Goal: Information Seeking & Learning: Learn about a topic

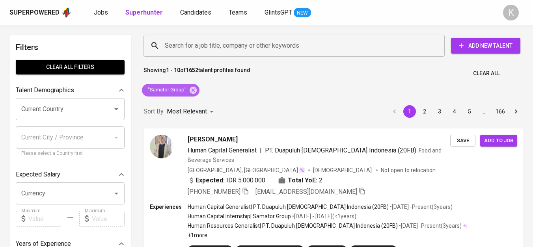
click at [190, 93] on icon at bounding box center [193, 90] width 9 height 9
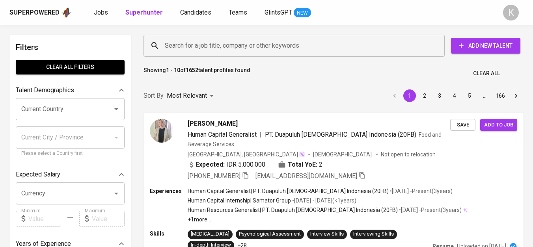
click at [195, 48] on input "Search for a job title, company or other keywords" at bounding box center [296, 45] width 267 height 15
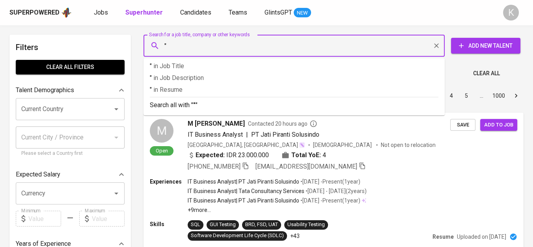
paste input "Bumi Mina Jaya"
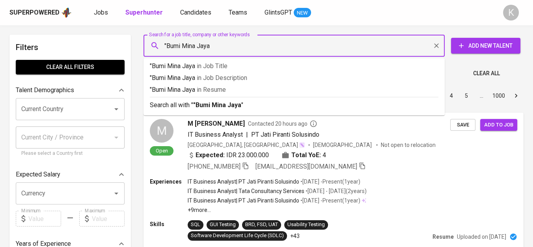
type input ""Bumi Mina Jaya""
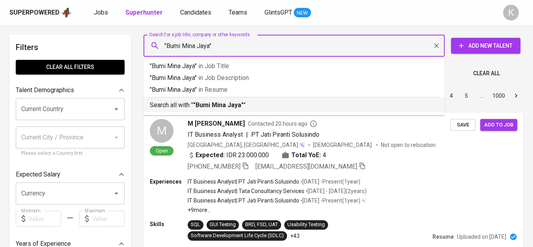
click at [221, 106] on b ""Bumi Mina Jaya"" at bounding box center [218, 104] width 50 height 7
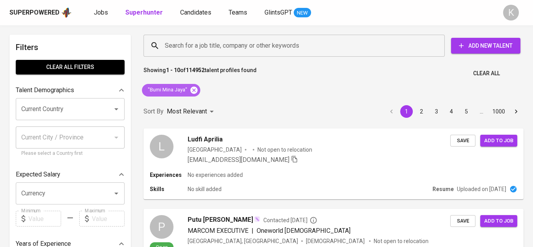
click at [194, 88] on icon at bounding box center [194, 89] width 7 height 7
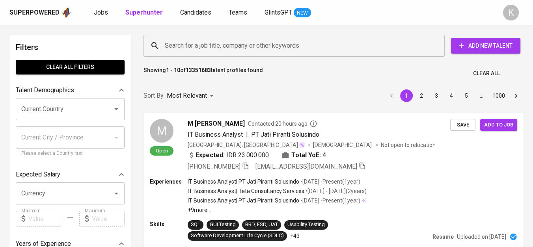
click at [233, 52] on input "Search for a job title, company or other keywords" at bounding box center [296, 45] width 267 height 15
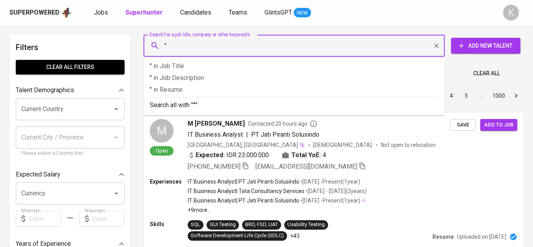
paste input "Obi Nickel Cobalt"
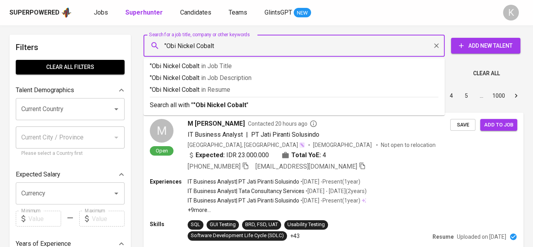
type input ""Obi Nickel Cobalt""
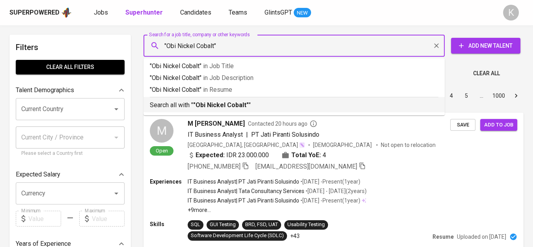
click at [227, 101] on b ""Obi Nickel Cobalt"" at bounding box center [221, 104] width 56 height 7
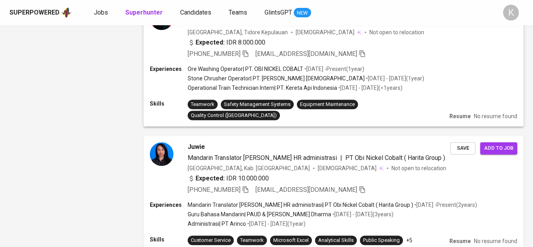
scroll to position [1008, 0]
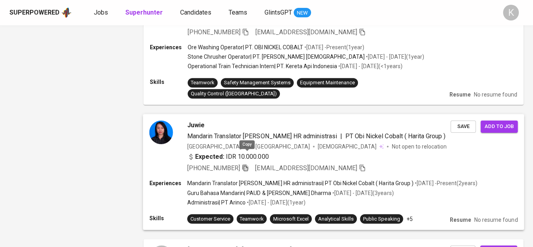
click at [247, 165] on icon "button" at bounding box center [245, 168] width 7 height 7
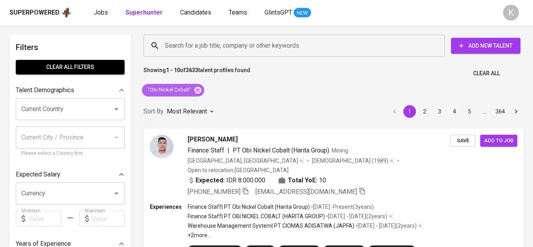
click at [191, 91] on span ""Obi Nickel Cobalt"" at bounding box center [169, 89] width 54 height 7
drag, startPoint x: 197, startPoint y: 90, endPoint x: 244, endPoint y: 1, distance: 101.1
click at [197, 90] on icon at bounding box center [198, 90] width 9 height 9
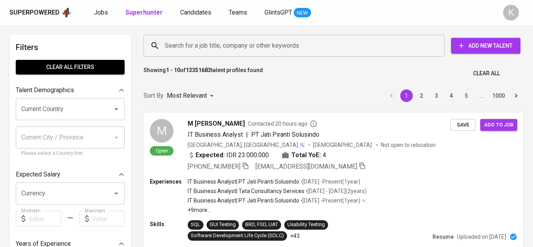
click at [267, 44] on input "Search for a job title, company or other keywords" at bounding box center [296, 45] width 267 height 15
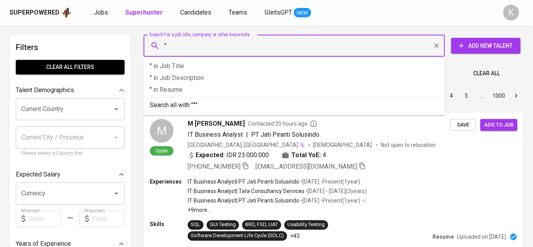
paste input "INDO KARYA STEEL"
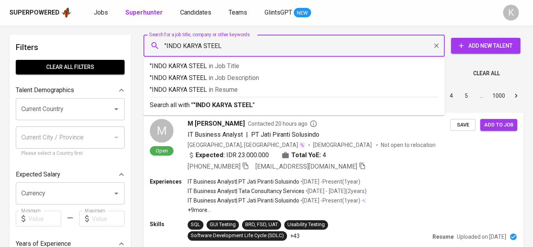
type input ""INDO KARYA STEEL""
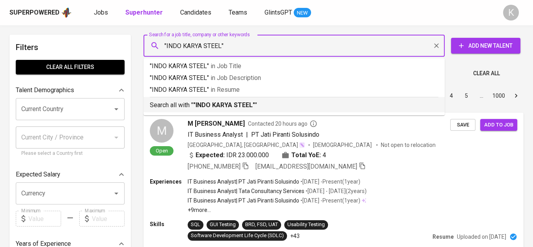
click at [236, 103] on b ""INDO KARYA STEEL"" at bounding box center [224, 104] width 62 height 7
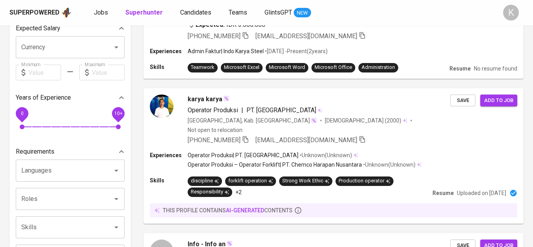
scroll to position [37, 0]
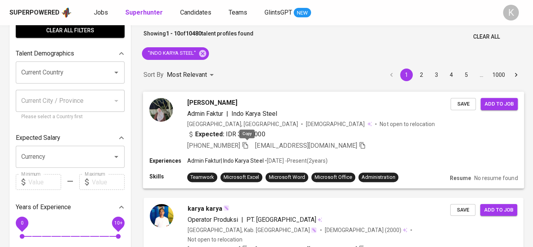
click at [248, 144] on icon "button" at bounding box center [246, 145] width 6 height 7
click at [247, 144] on icon "button" at bounding box center [245, 145] width 7 height 7
click at [206, 50] on icon at bounding box center [202, 53] width 9 height 9
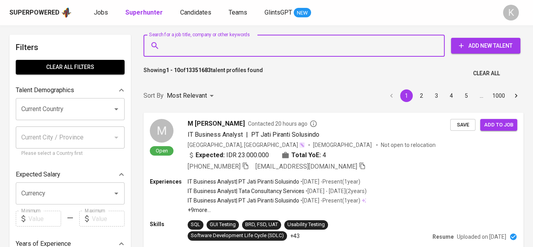
click at [224, 48] on input "Search for a job title, company or other keywords" at bounding box center [296, 45] width 267 height 15
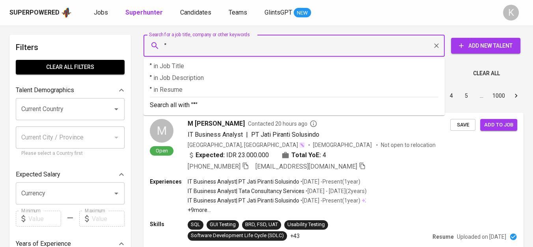
paste input "Kansai Prakarsa Coatings"
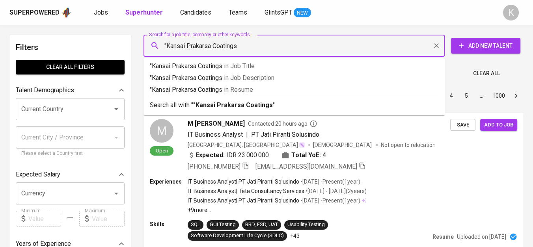
type input ""Kansai Prakarsa Coatings""
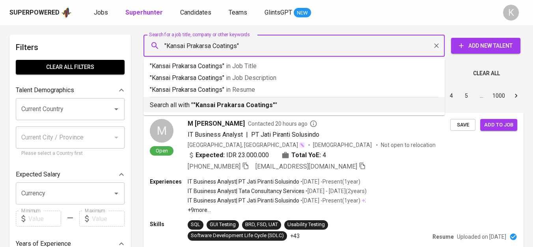
click at [229, 101] on b ""Kansai Prakarsa Coatings"" at bounding box center [234, 104] width 82 height 7
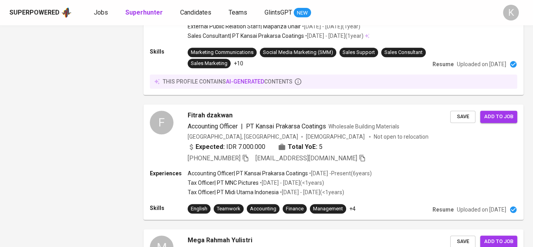
scroll to position [920, 0]
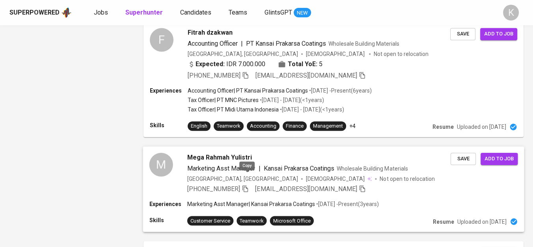
drag, startPoint x: 249, startPoint y: 176, endPoint x: 252, endPoint y: 179, distance: 4.8
click at [248, 185] on icon "button" at bounding box center [246, 188] width 6 height 7
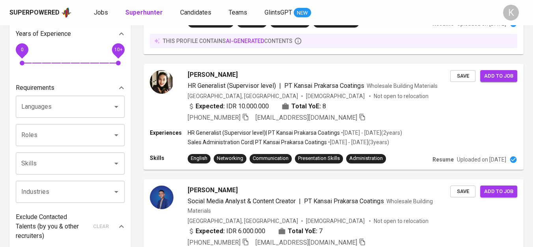
scroll to position [44, 0]
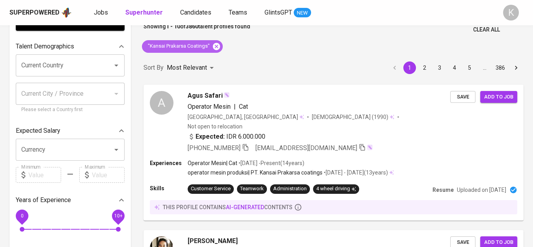
click at [213, 44] on icon at bounding box center [216, 46] width 9 height 9
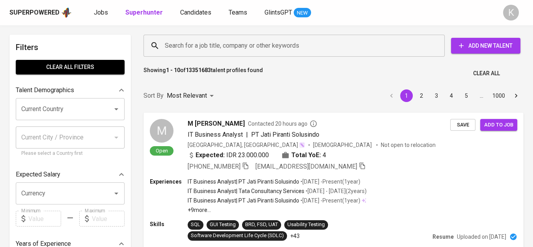
click at [258, 37] on div "Search for a job title, company or other keywords" at bounding box center [294, 46] width 301 height 22
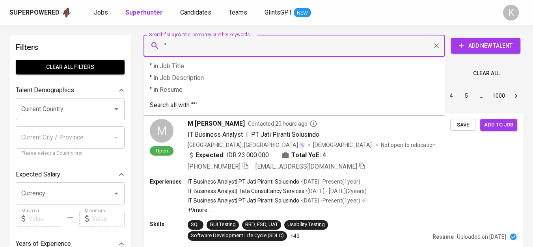
paste input "Multi Nitrotama Kimia"
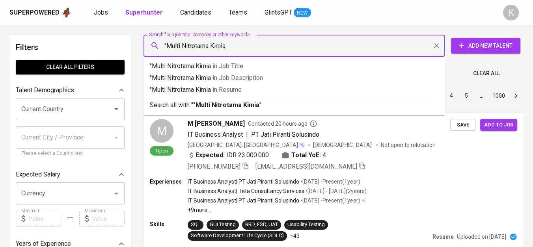
type input ""Multi Nitrotama Kimia""
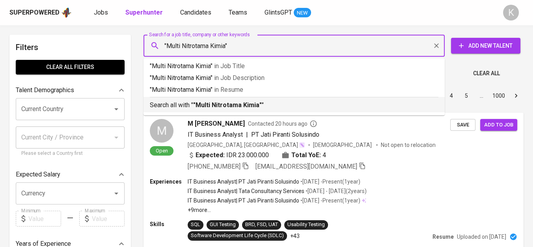
click at [262, 101] on p "Search all with " "Multi Nitrotama Kimia" "" at bounding box center [294, 105] width 289 height 9
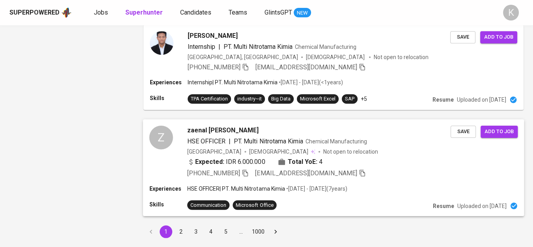
scroll to position [1120, 0]
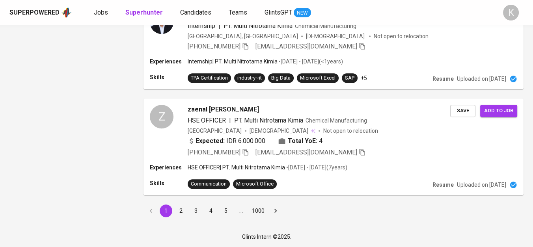
drag, startPoint x: 180, startPoint y: 211, endPoint x: 122, endPoint y: 4, distance: 214.4
click at [179, 211] on button "2" at bounding box center [181, 211] width 13 height 13
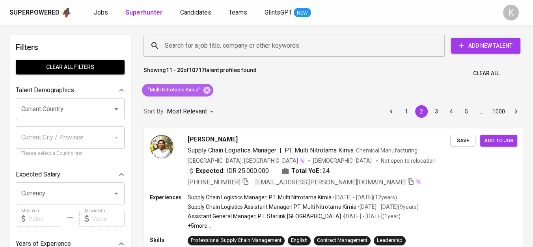
drag, startPoint x: 204, startPoint y: 92, endPoint x: 169, endPoint y: 6, distance: 93.0
click at [204, 91] on icon at bounding box center [207, 90] width 9 height 9
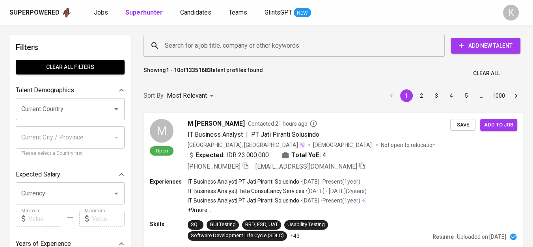
click at [206, 43] on input "Search for a job title, company or other keywords" at bounding box center [296, 45] width 267 height 15
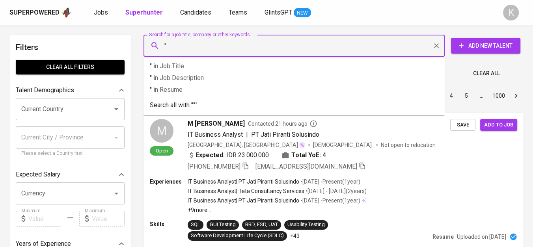
paste input "Silicaindo Makmursentosa"
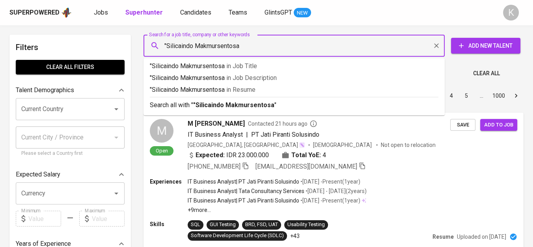
type input ""Silicaindo Makmursentosa""
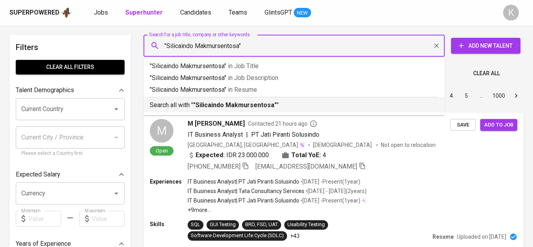
click at [251, 108] on b ""Silicaindo Makmursentosa"" at bounding box center [235, 104] width 84 height 7
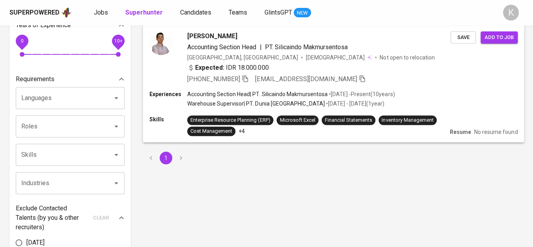
scroll to position [131, 0]
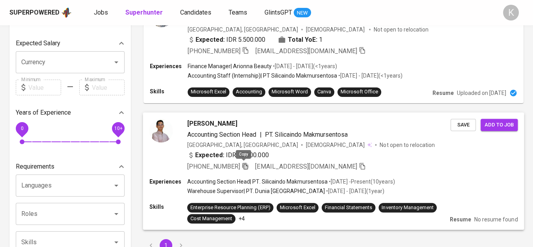
click at [243, 166] on icon "button" at bounding box center [246, 166] width 6 height 7
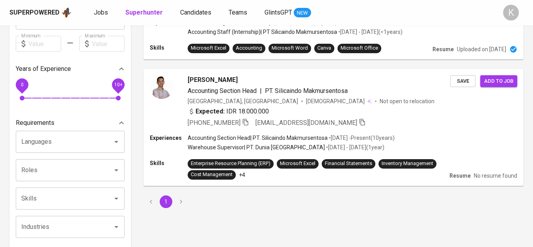
scroll to position [0, 0]
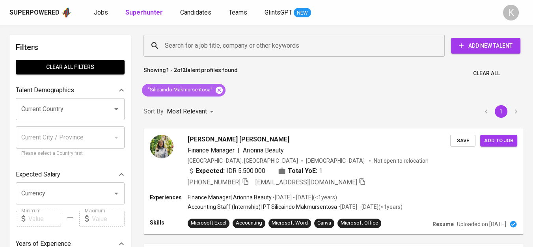
click at [217, 87] on icon at bounding box center [219, 89] width 7 height 7
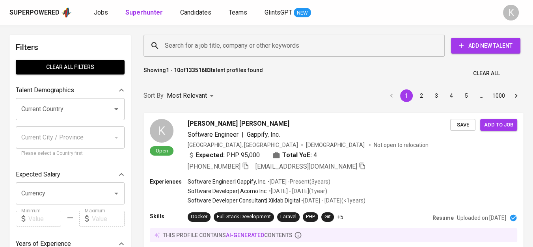
click at [217, 38] on input "Search for a job title, company or other keywords" at bounding box center [296, 45] width 267 height 15
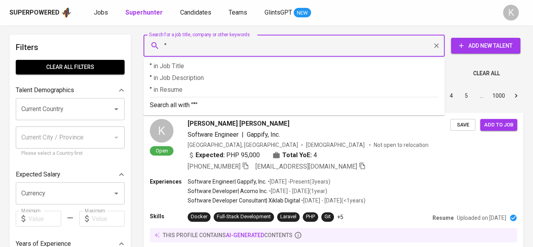
paste input "Hermon Kreasi Indonesia"
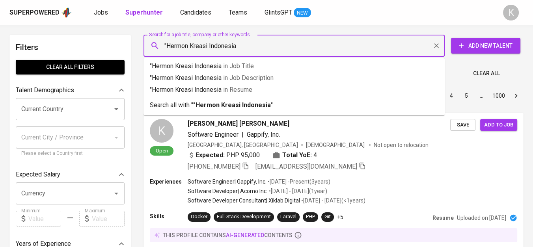
type input ""Hermon Kreasi Indonesia""
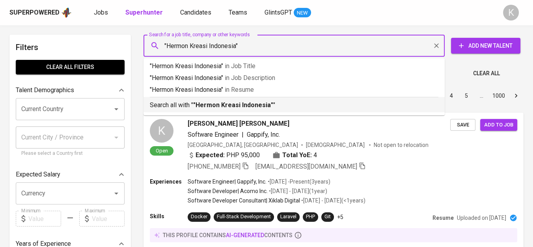
click at [236, 109] on p "Search all with " "Hermon Kreasi Indonesia" "" at bounding box center [294, 105] width 289 height 9
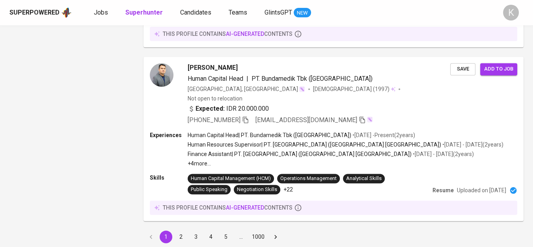
scroll to position [1300, 0]
